Goal: Check status

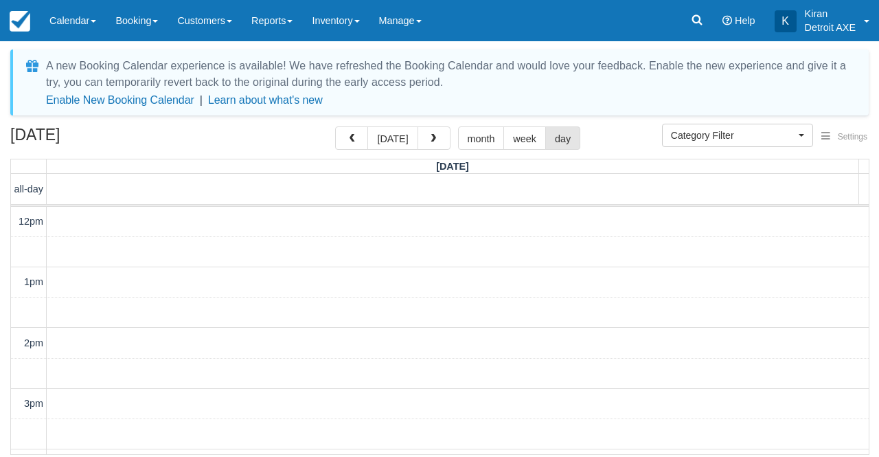
select select
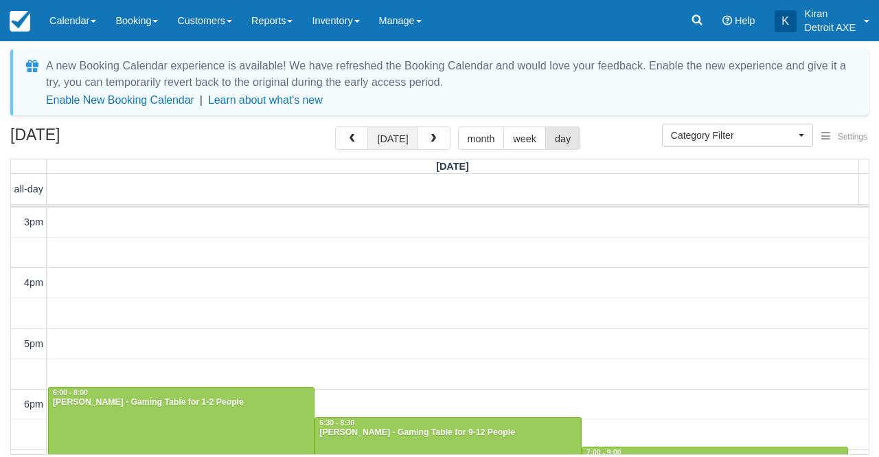
click at [396, 139] on button "[DATE]" at bounding box center [392, 137] width 50 height 23
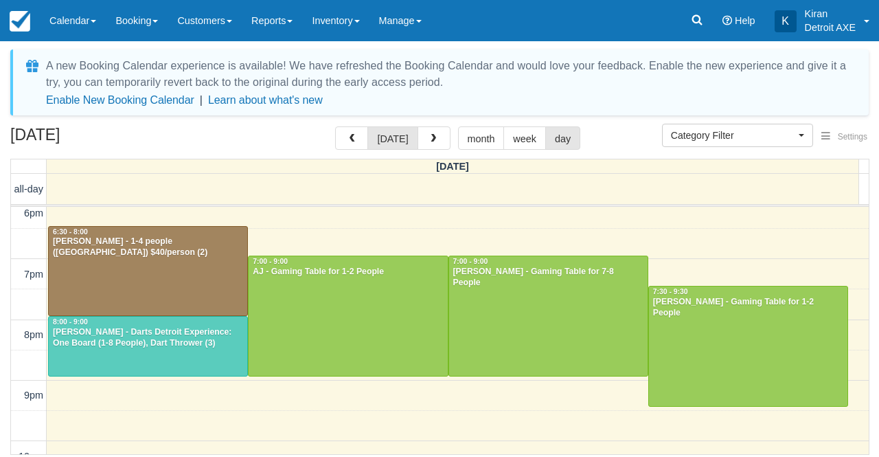
scroll to position [379, 0]
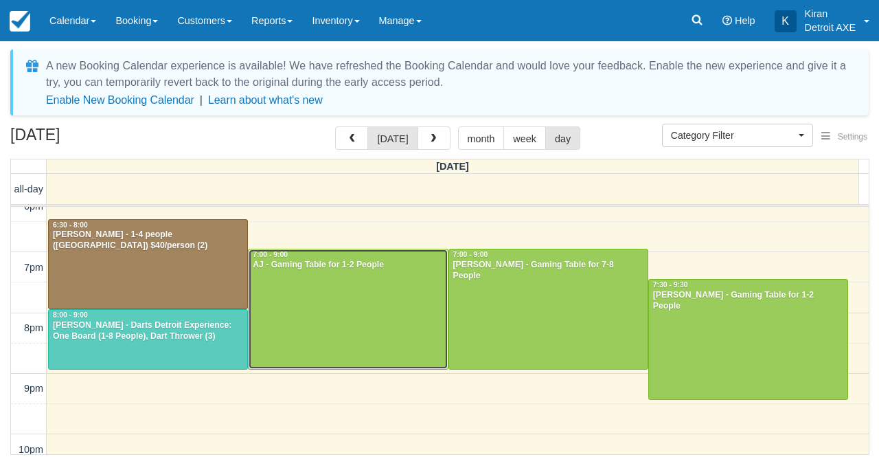
drag, startPoint x: 258, startPoint y: 346, endPoint x: 269, endPoint y: 354, distance: 13.7
click at [258, 346] on div at bounding box center [348, 308] width 199 height 119
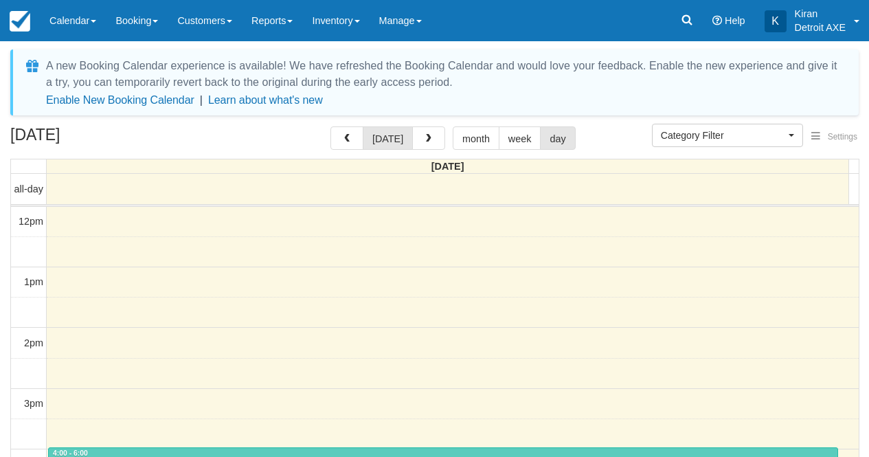
select select
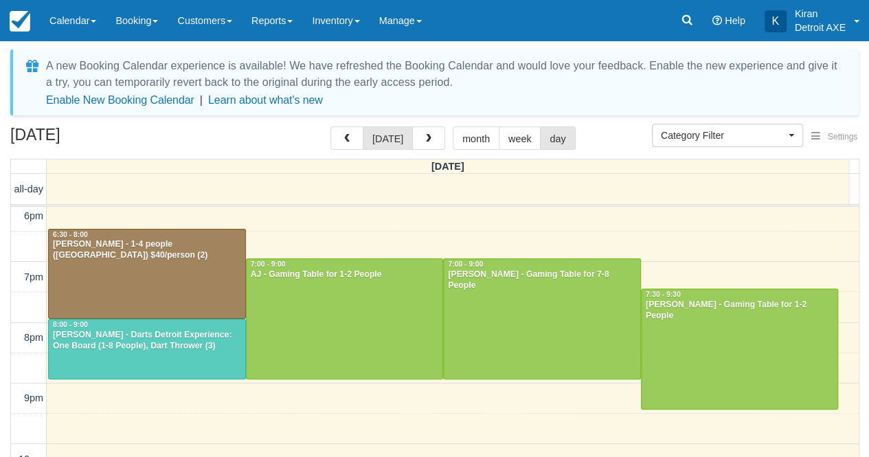
scroll to position [370, 0]
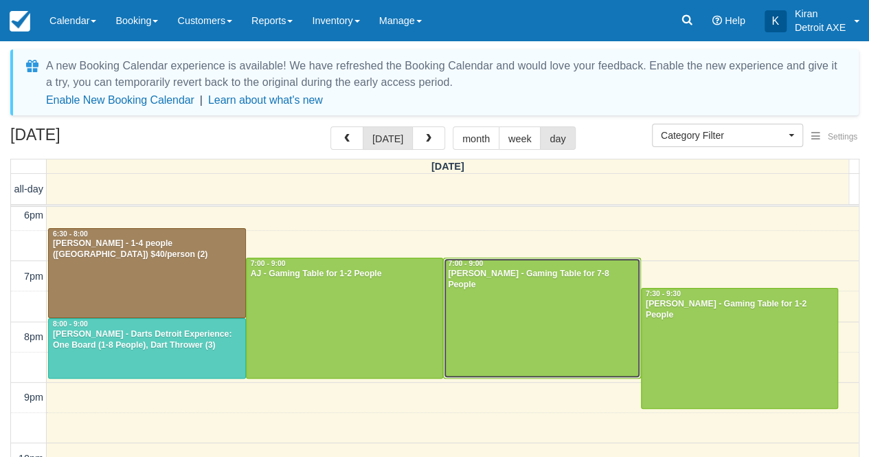
click at [554, 322] on div at bounding box center [542, 317] width 196 height 119
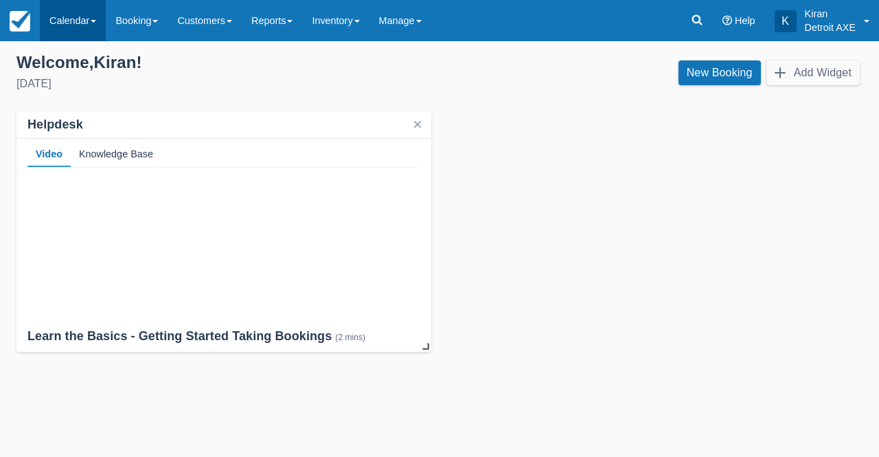
click at [89, 10] on link "Calendar" at bounding box center [73, 20] width 66 height 41
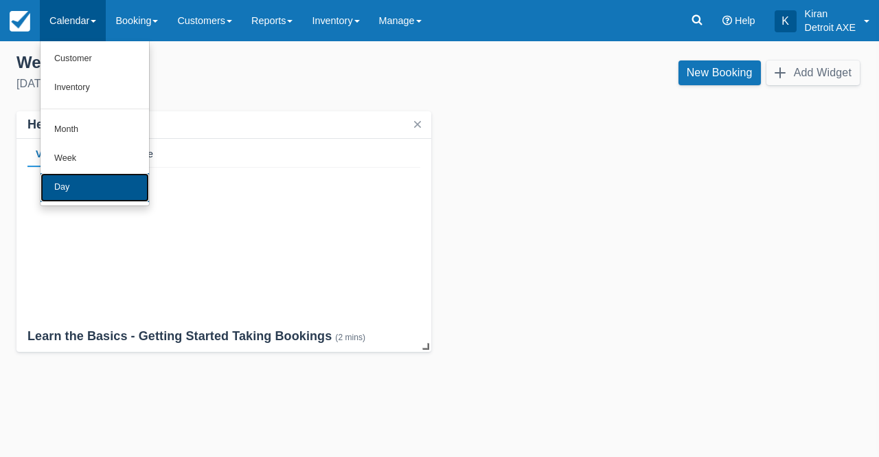
click at [81, 192] on link "Day" at bounding box center [95, 187] width 109 height 29
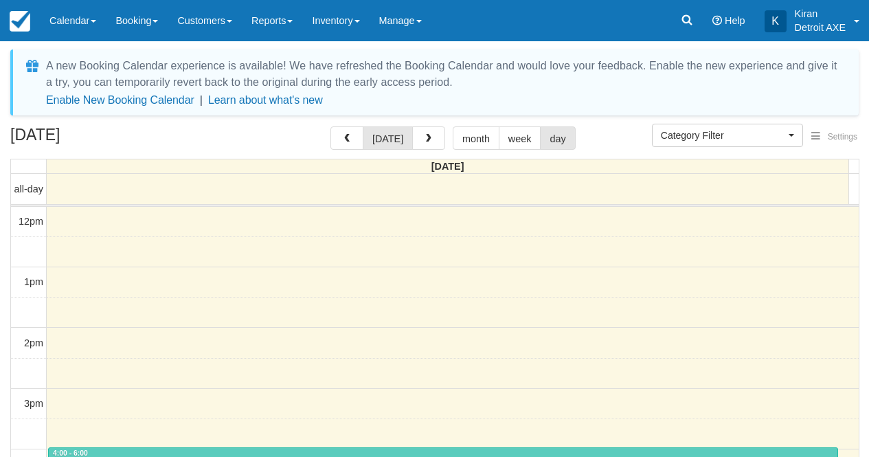
select select
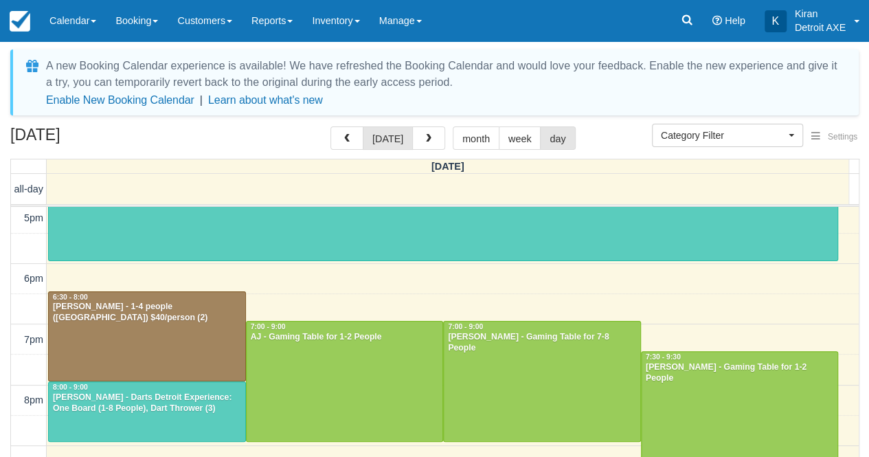
scroll to position [370, 0]
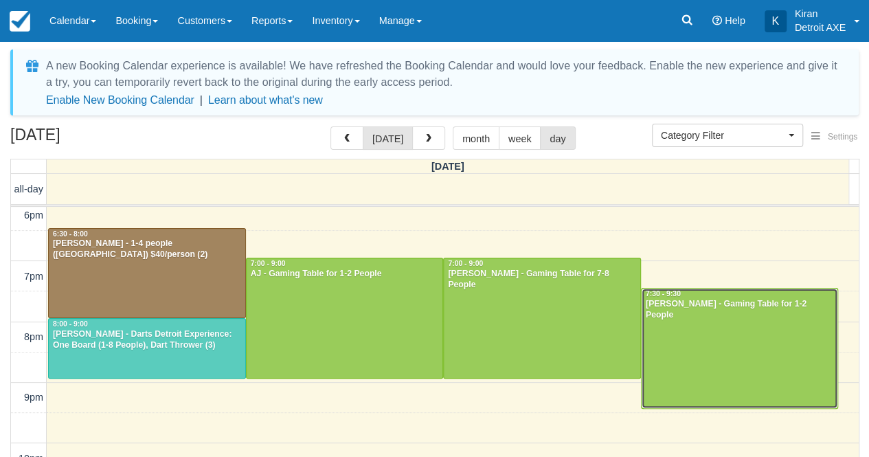
click at [696, 328] on div at bounding box center [740, 347] width 196 height 119
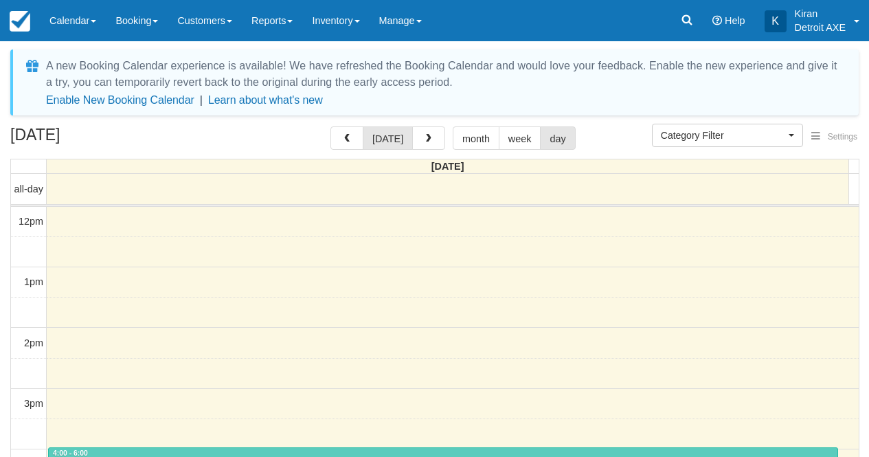
select select
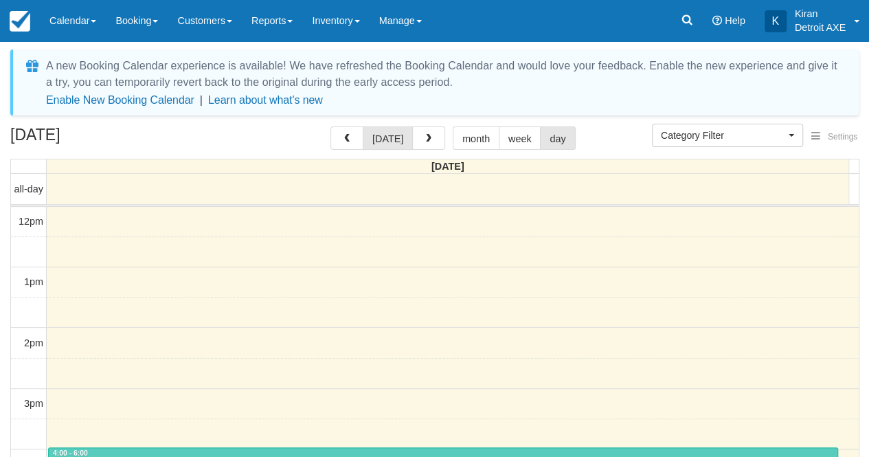
scroll to position [242, 0]
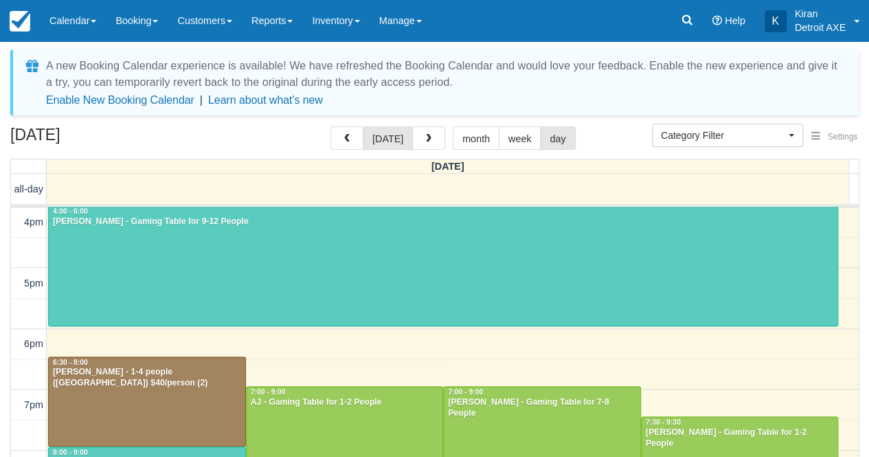
click at [269, 328] on div "12pm 1pm 2pm 3pm 4pm 5pm 6pm 7pm 8pm 9pm 10pm 11pm 4:00 - 6:00 Nathaniel Plane …" at bounding box center [435, 313] width 848 height 697
